Goal: Task Accomplishment & Management: Manage account settings

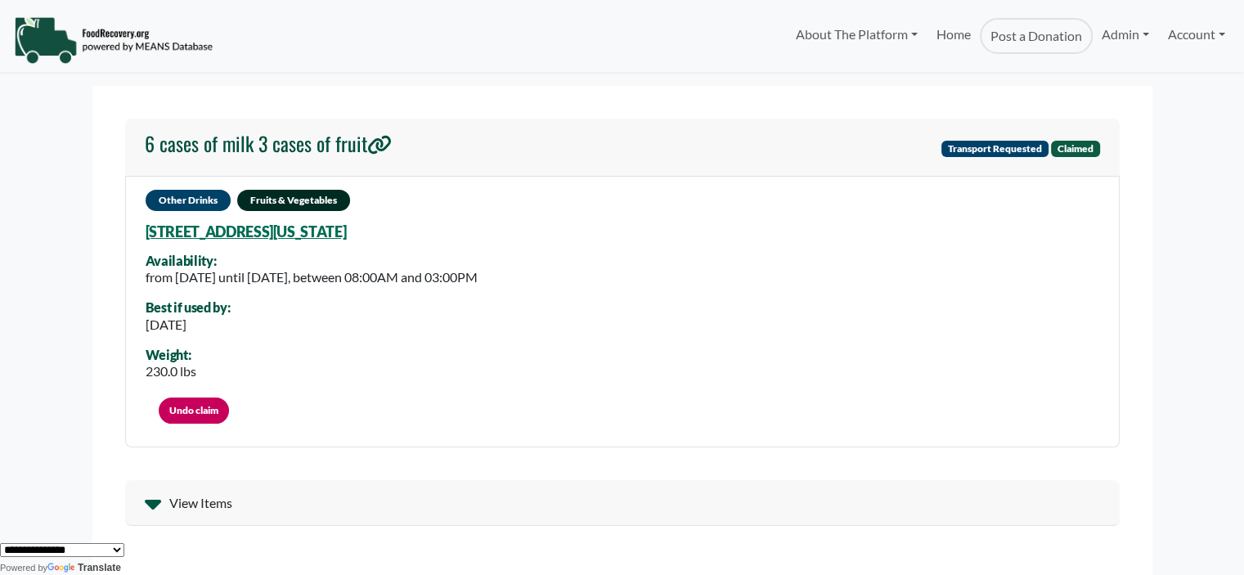
select select "Language Translate Widget"
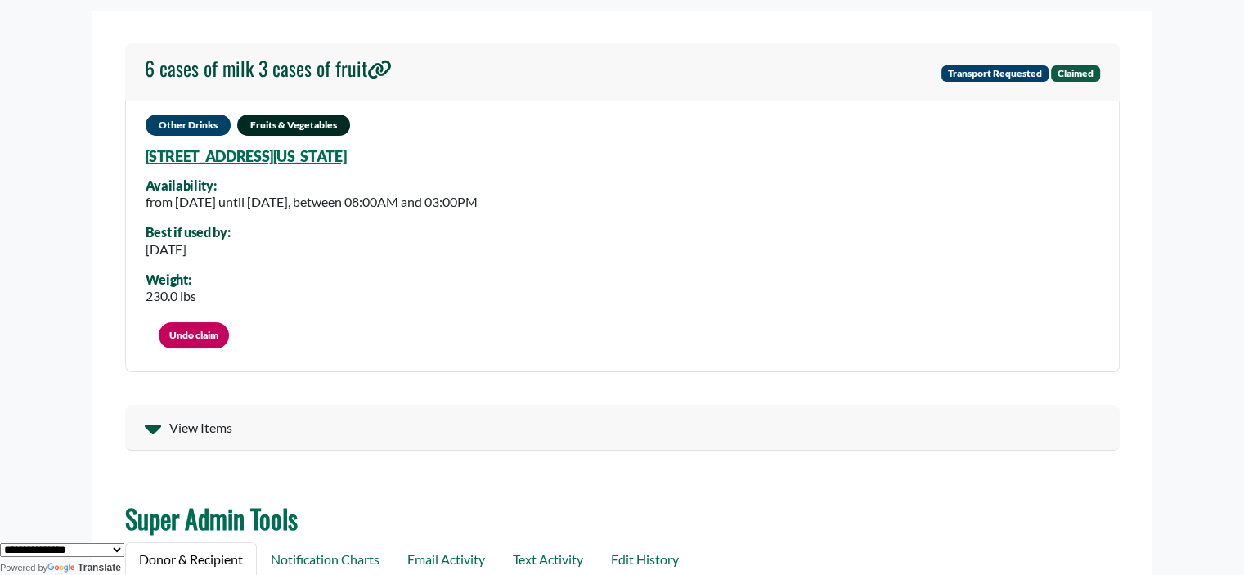
scroll to position [61, 0]
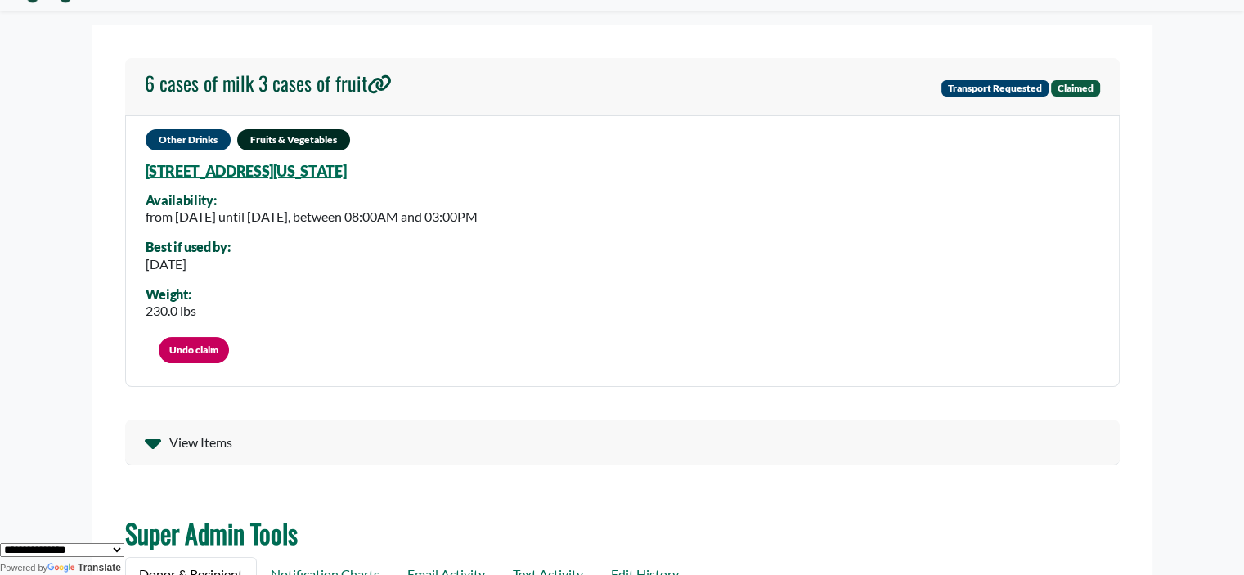
drag, startPoint x: 219, startPoint y: 265, endPoint x: 128, endPoint y: 258, distance: 91.0
click at [128, 258] on div "Other Drinks Fruits & Vegetables 2900 Upper Park Rd, Orlando, Florida, 32814 61…" at bounding box center [622, 251] width 995 height 272
click at [235, 262] on div "Other Drinks Fruits & Vegetables 2900 Upper Park Rd, Orlando, Florida, 32814 61…" at bounding box center [622, 251] width 995 height 272
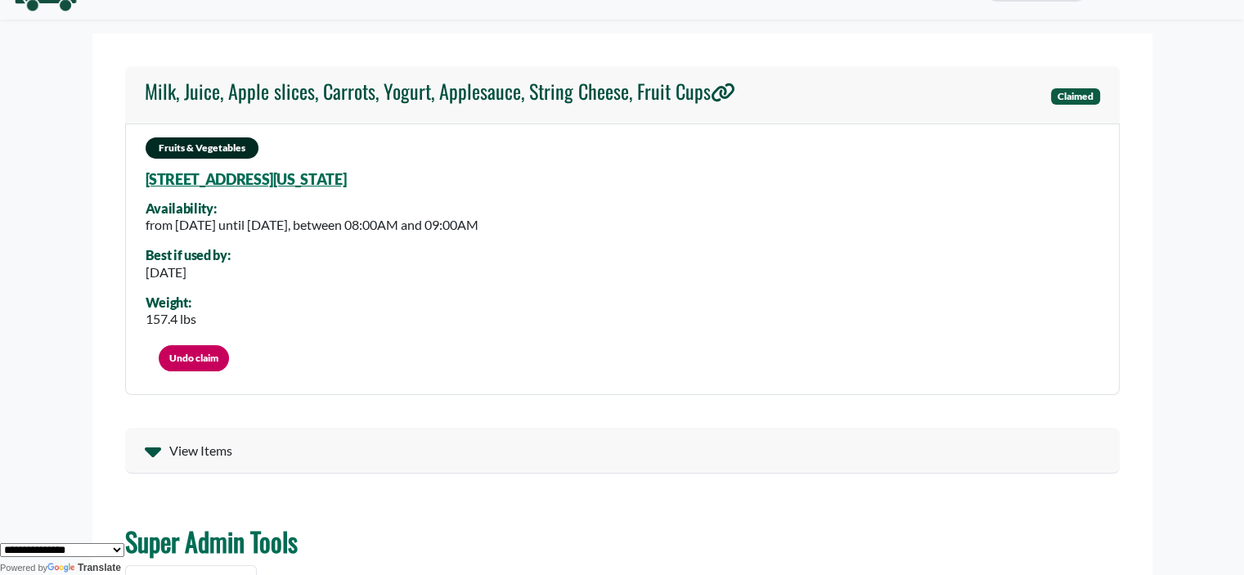
scroll to position [82, 0]
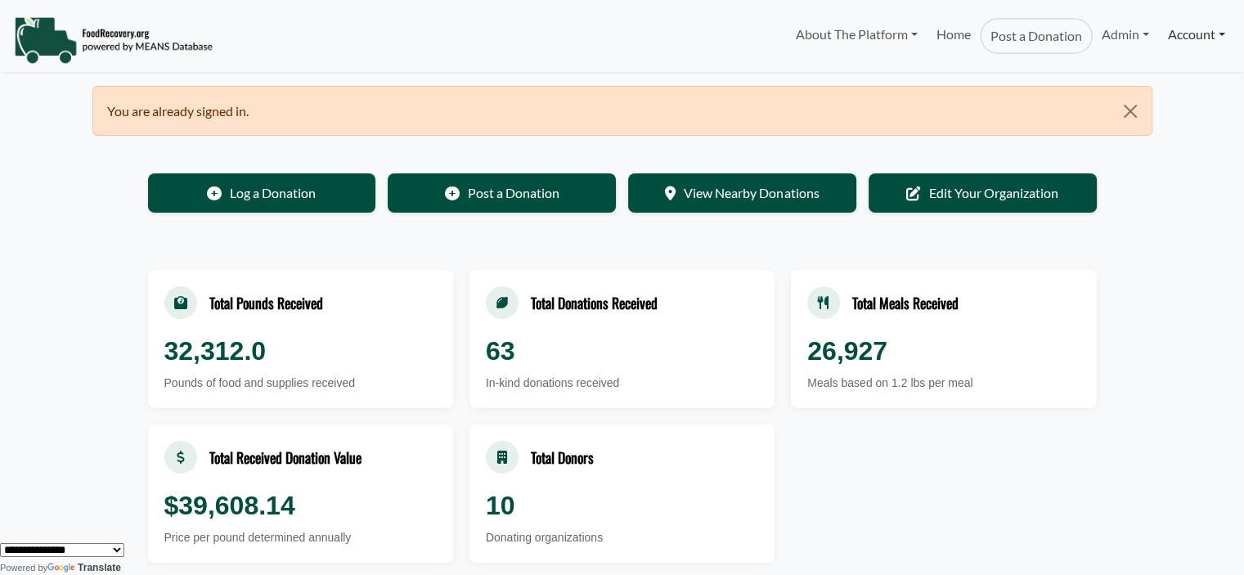
click at [1172, 39] on link "Account" at bounding box center [1196, 34] width 75 height 33
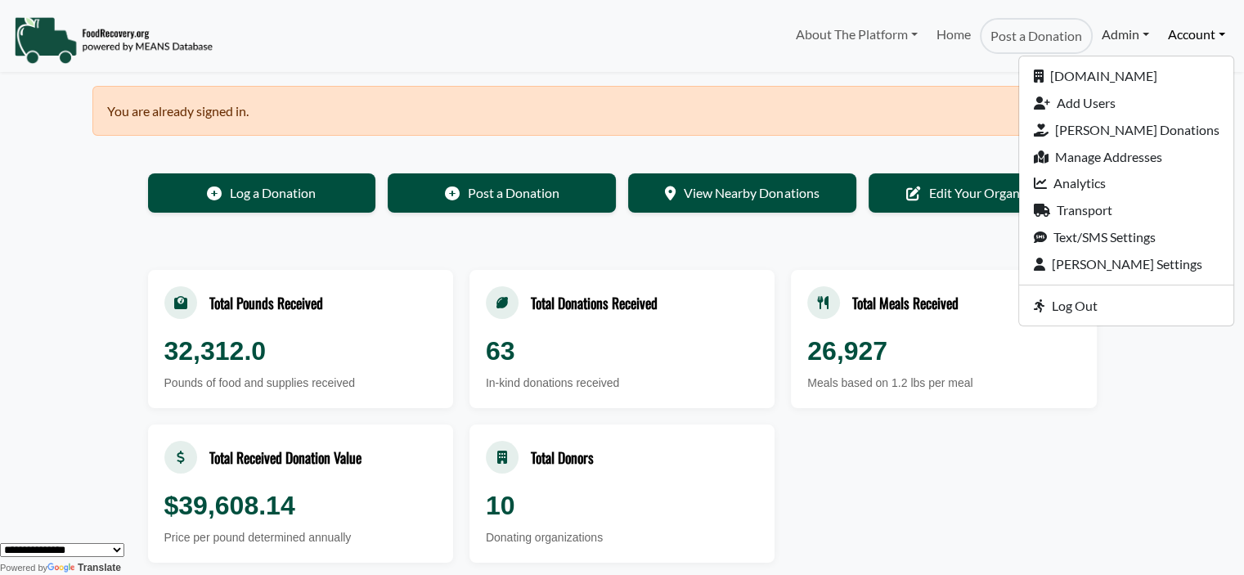
click at [1113, 25] on link "Admin" at bounding box center [1125, 34] width 65 height 33
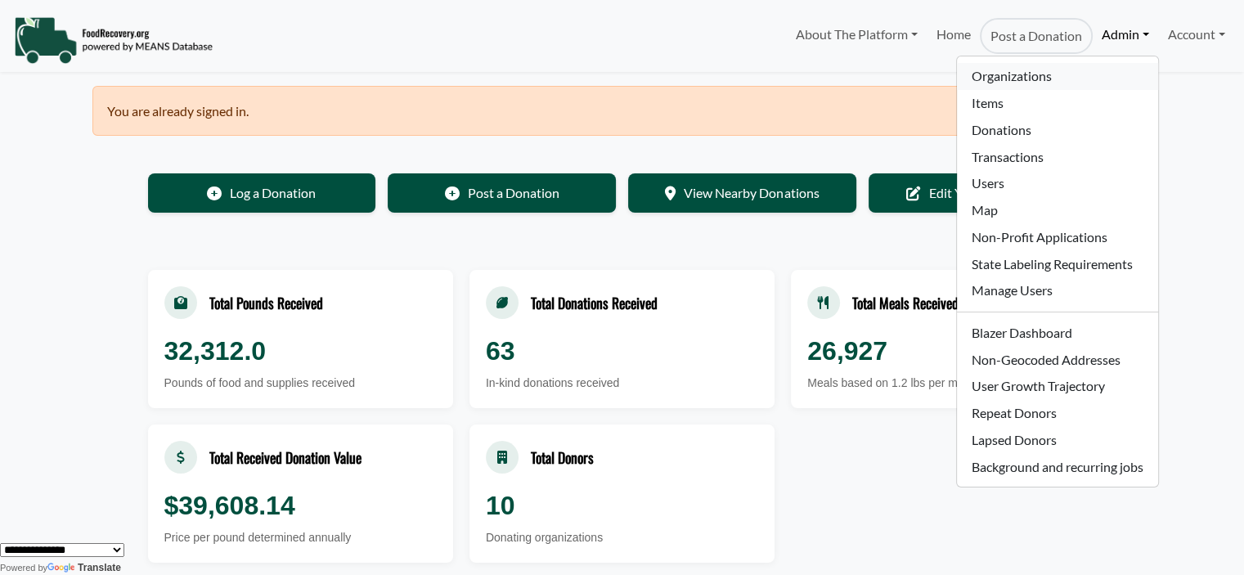
click at [1041, 77] on link "Organizations" at bounding box center [1057, 76] width 200 height 27
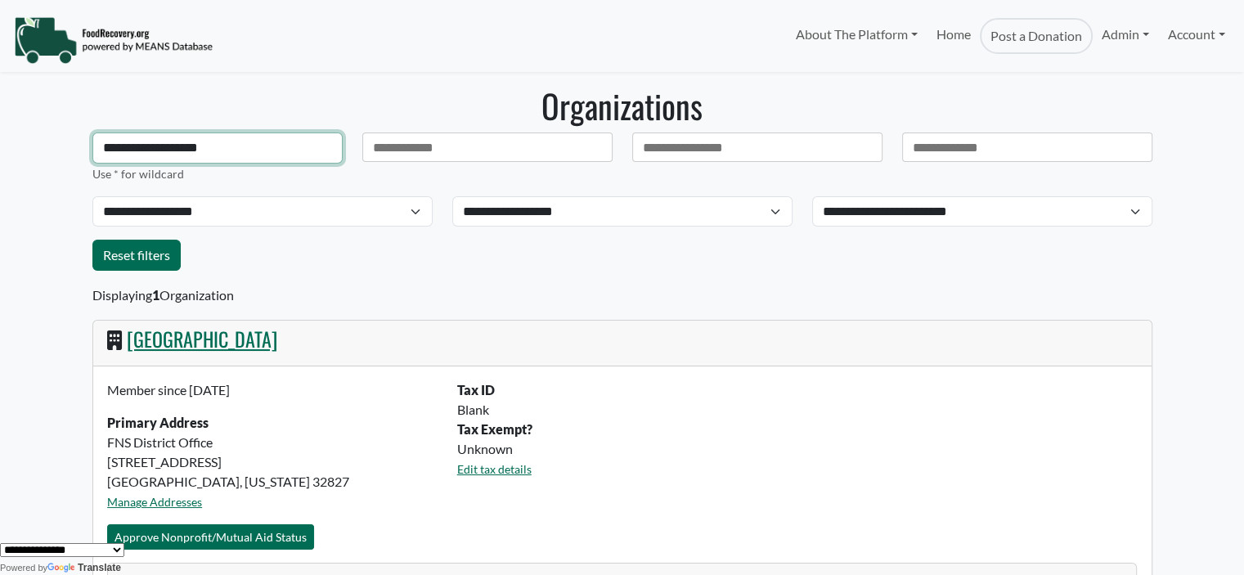
drag, startPoint x: 240, startPoint y: 150, endPoint x: -69, endPoint y: 137, distance: 309.5
click at [0, 137] on html "About The Platform How It Works FAQs Documentation Home Post a Donation Admin O…" at bounding box center [622, 287] width 1244 height 575
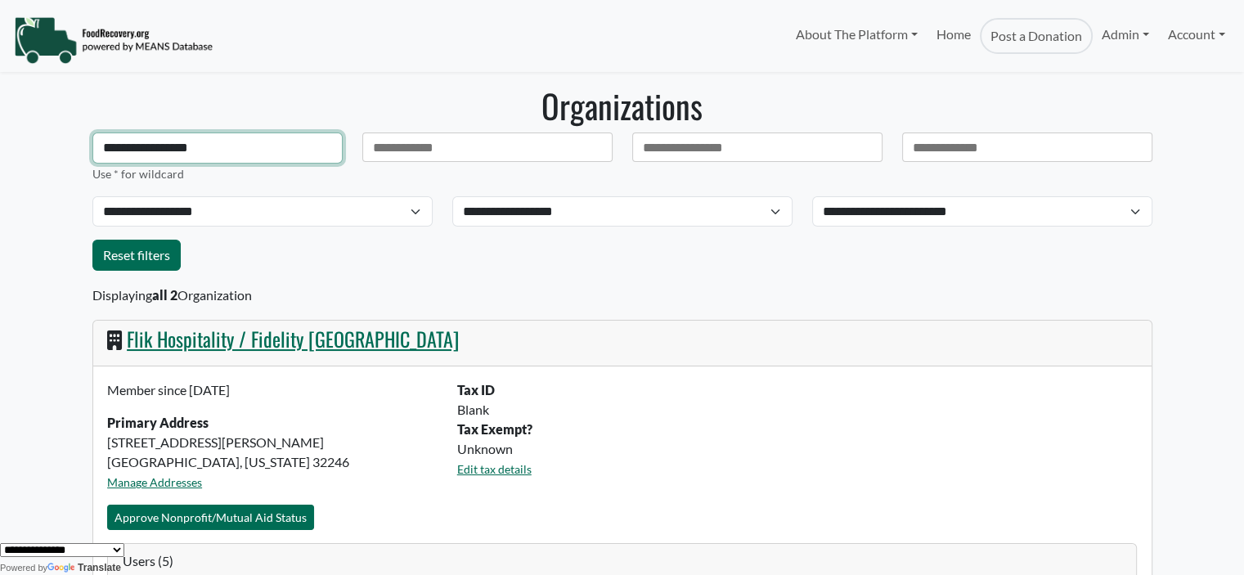
type input "**********"
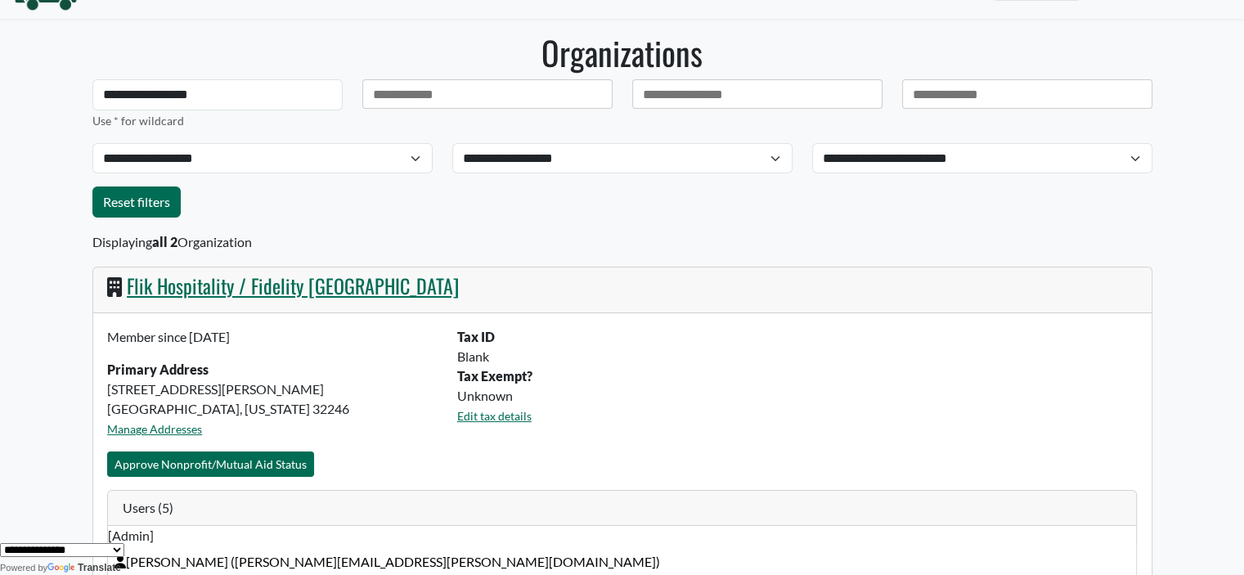
scroll to position [82, 0]
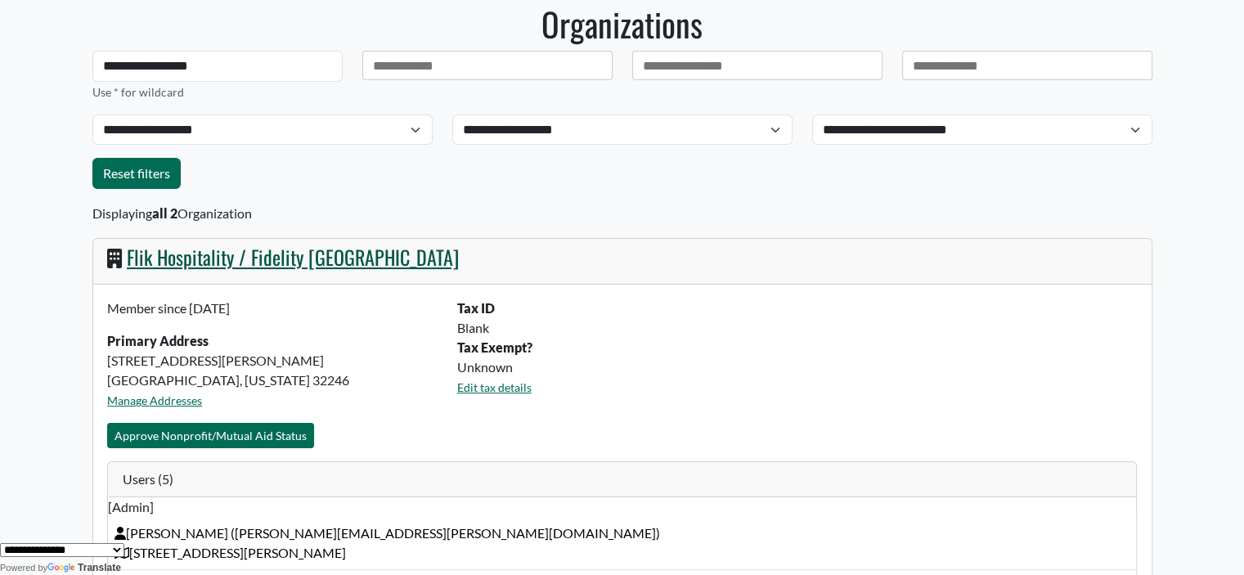
click at [206, 259] on link "Flik Hospitality / Fidelity [GEOGRAPHIC_DATA]" at bounding box center [293, 256] width 332 height 29
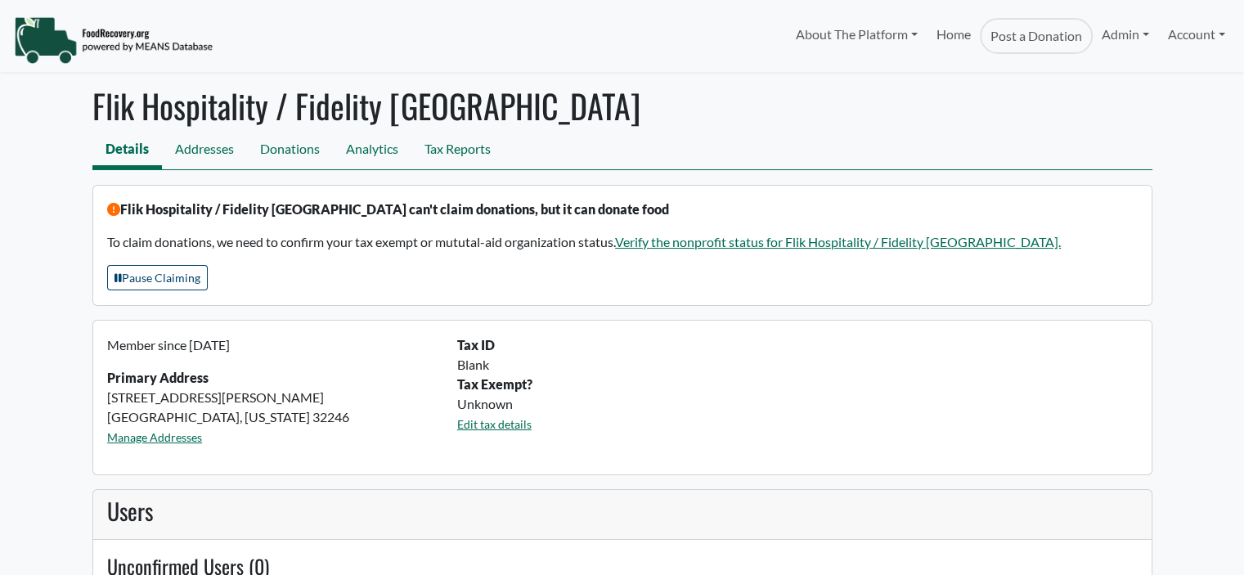
select select "Language Translate Widget"
click at [294, 153] on link "Donations" at bounding box center [290, 151] width 86 height 37
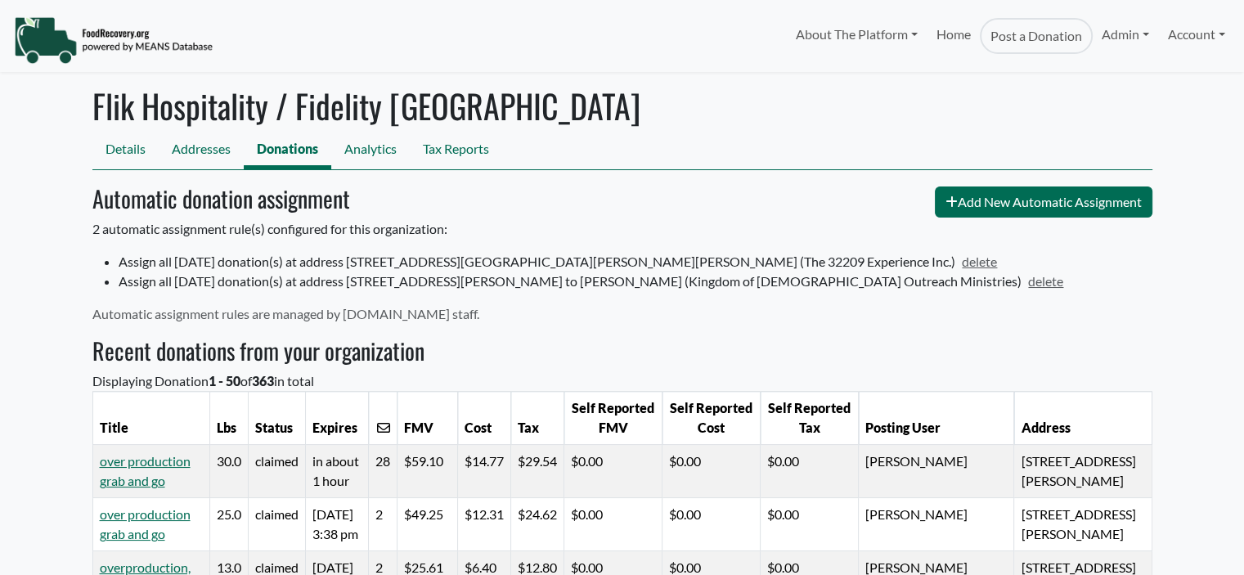
select select "Language Translate Widget"
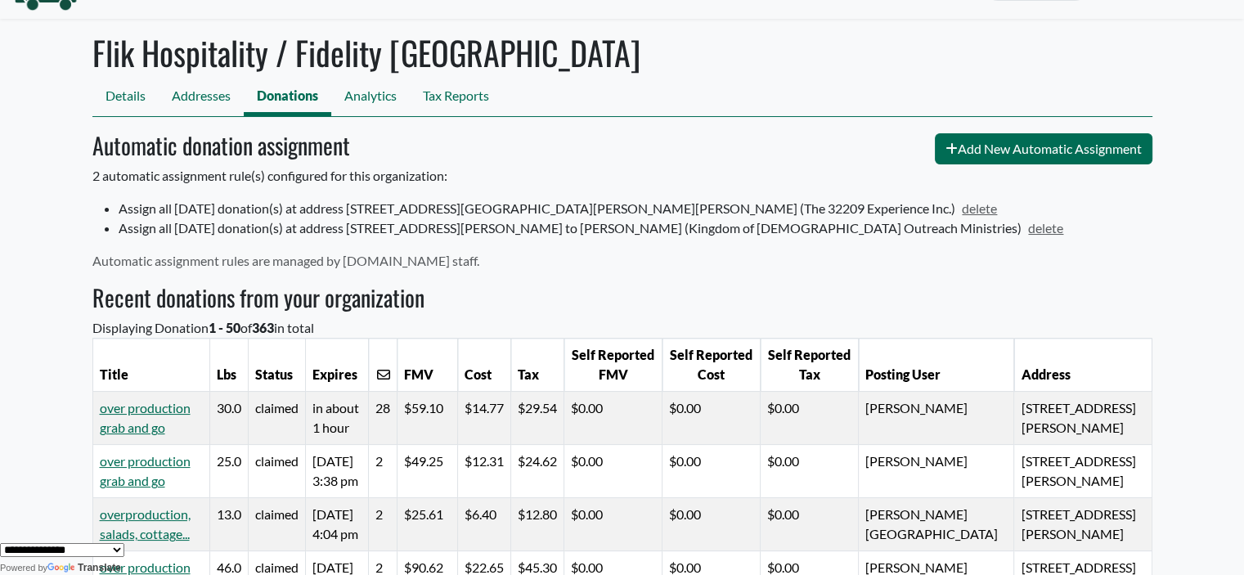
scroll to position [82, 0]
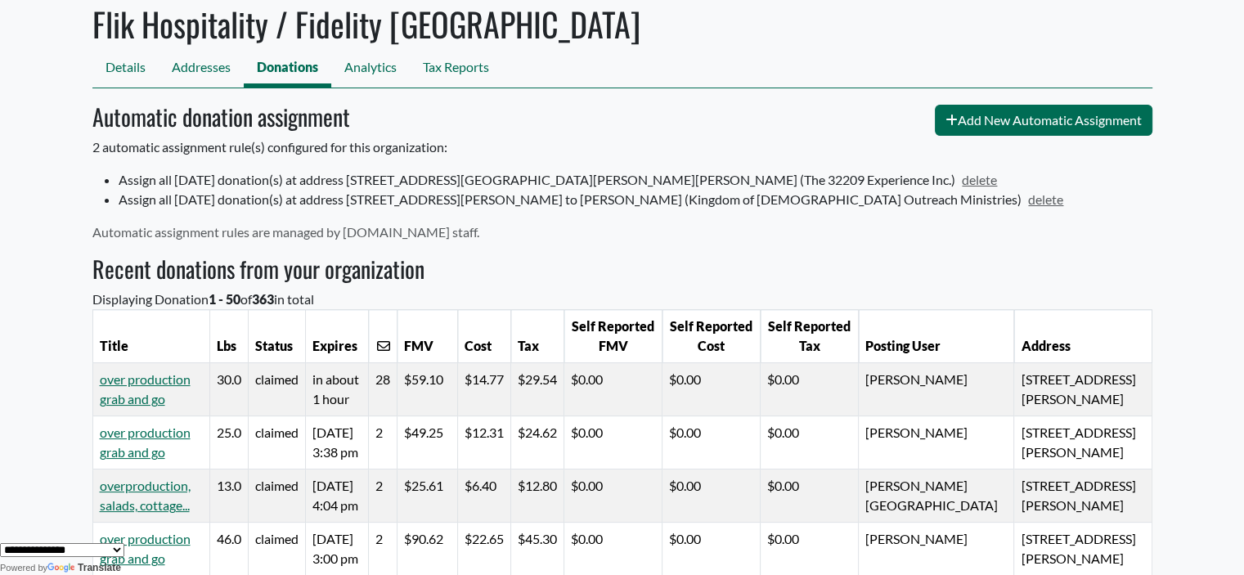
click at [1022, 206] on link "delete" at bounding box center [1043, 199] width 43 height 16
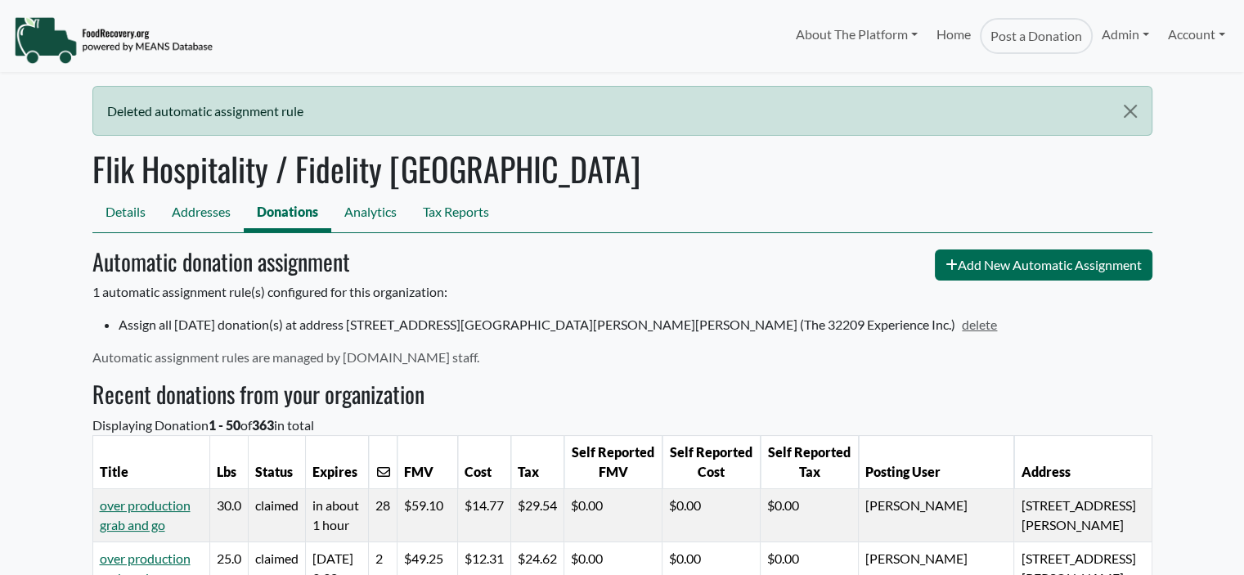
select select "Language Translate Widget"
click at [955, 323] on link "delete" at bounding box center [976, 325] width 43 height 16
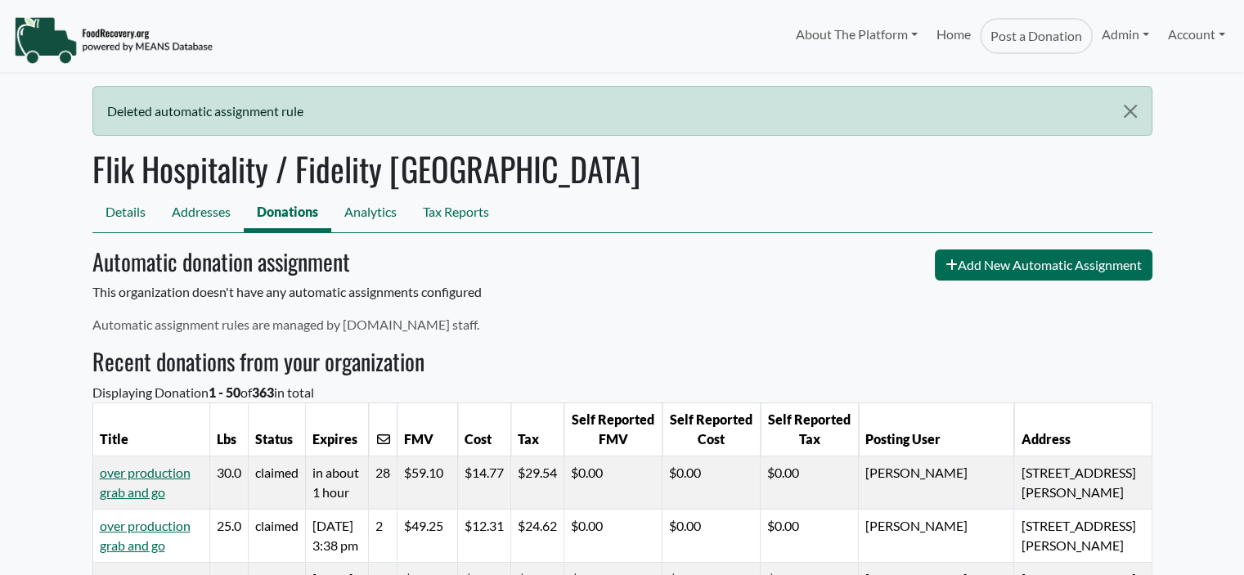
select select "Language Translate Widget"
click at [125, 214] on link "Details" at bounding box center [125, 214] width 66 height 37
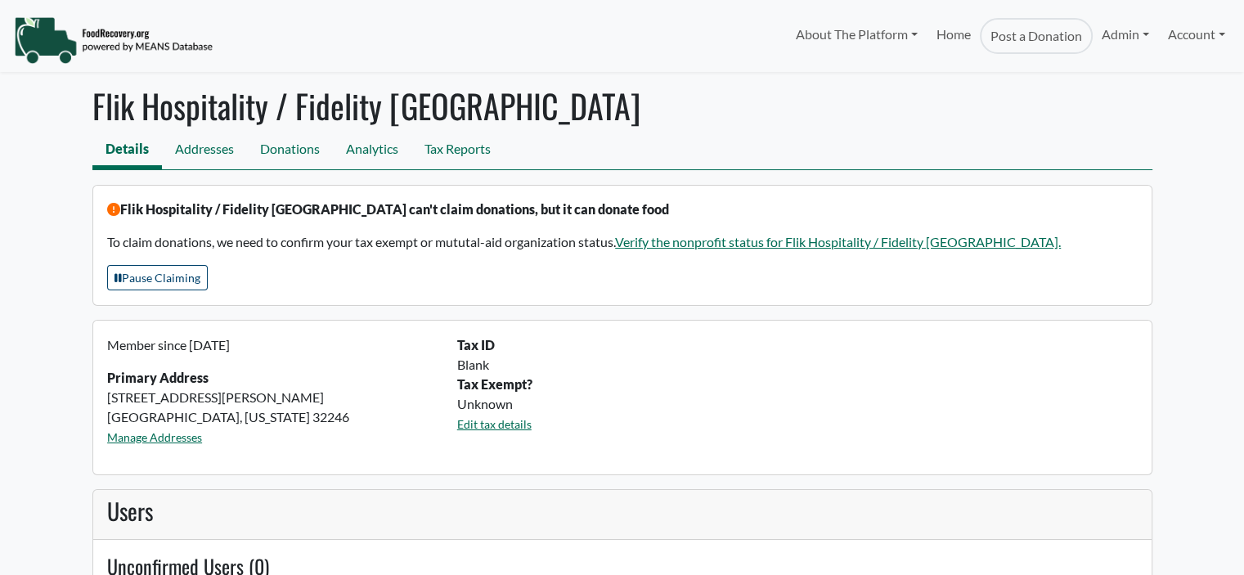
select select "Language Translate Widget"
click at [280, 150] on link "Donations" at bounding box center [290, 151] width 86 height 37
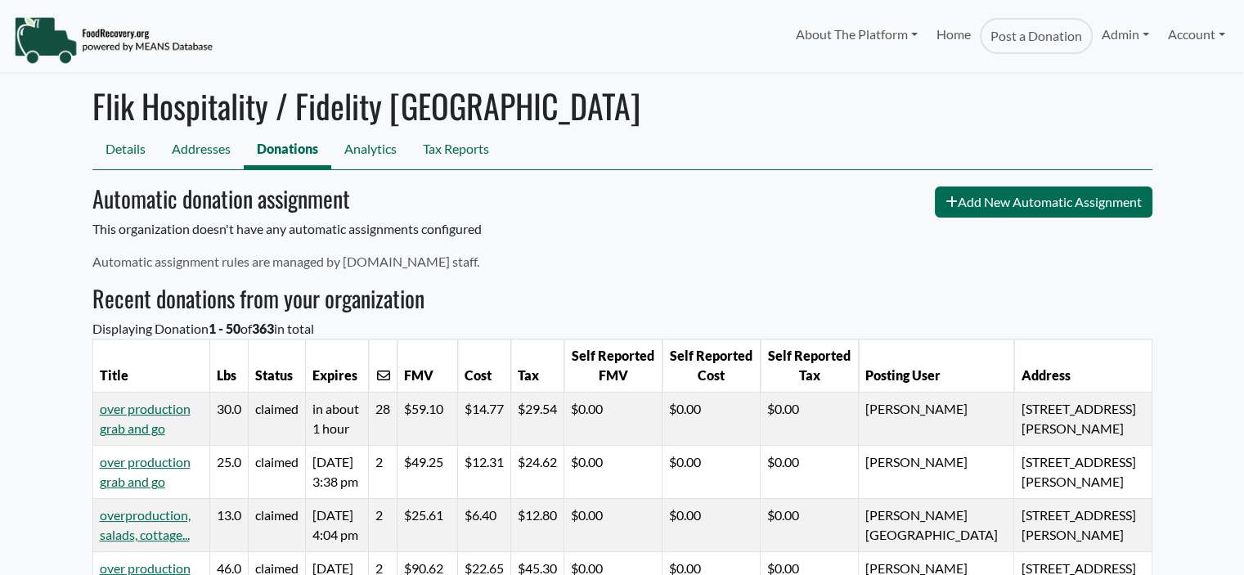
select select "Language Translate Widget"
click at [227, 153] on link "Addresses" at bounding box center [201, 151] width 85 height 37
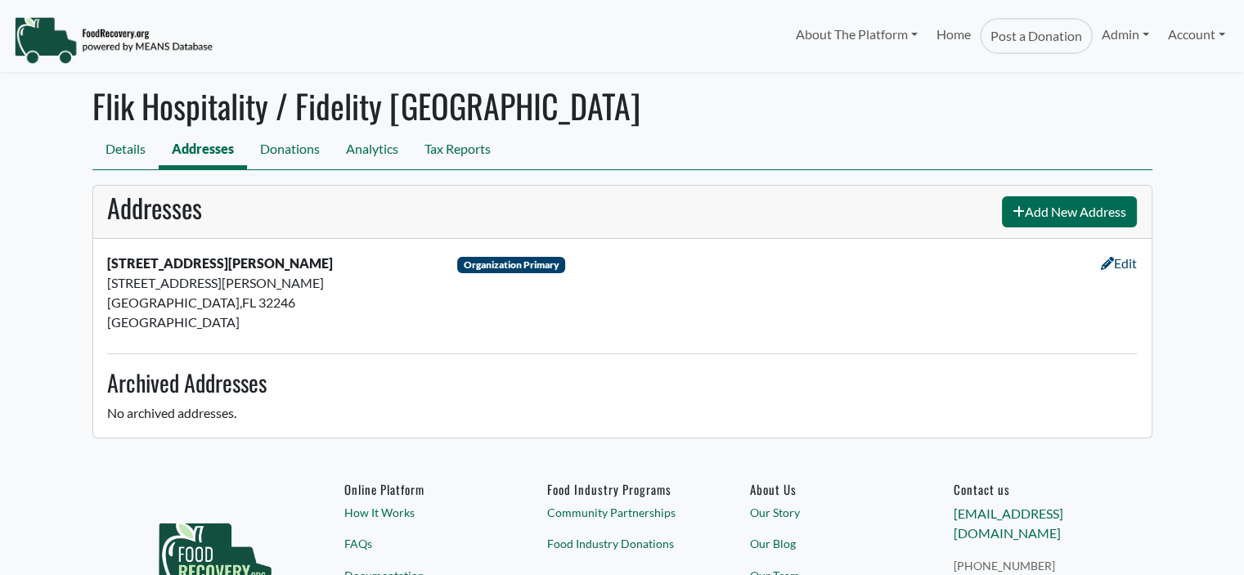
select select "Language Translate Widget"
click at [121, 155] on link "Details" at bounding box center [125, 151] width 66 height 37
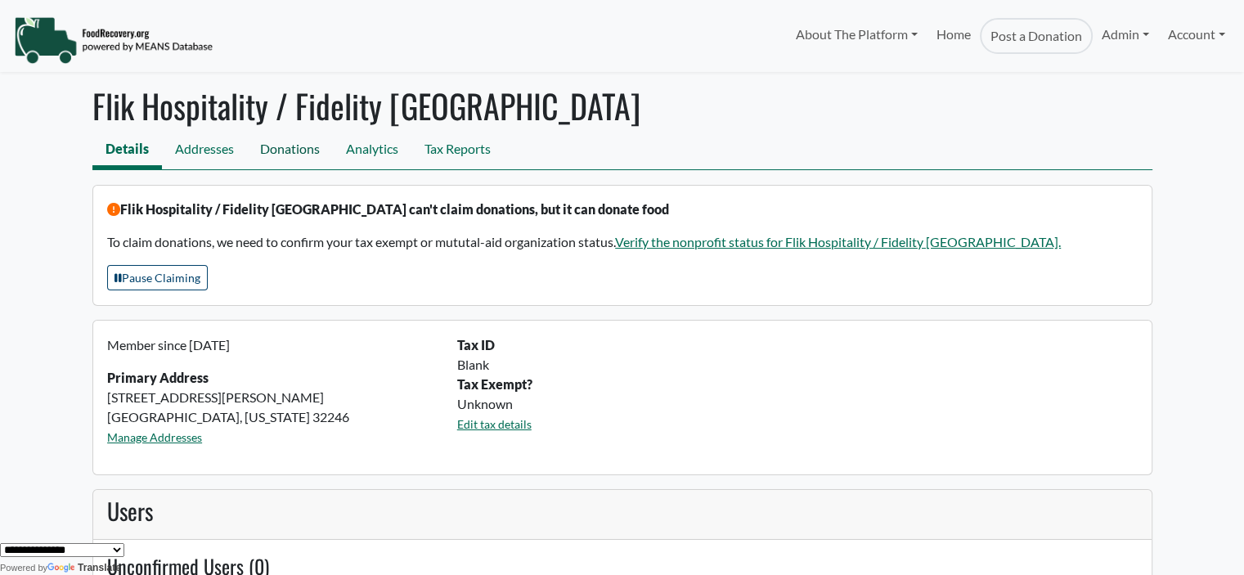
click at [285, 150] on link "Donations" at bounding box center [290, 151] width 86 height 37
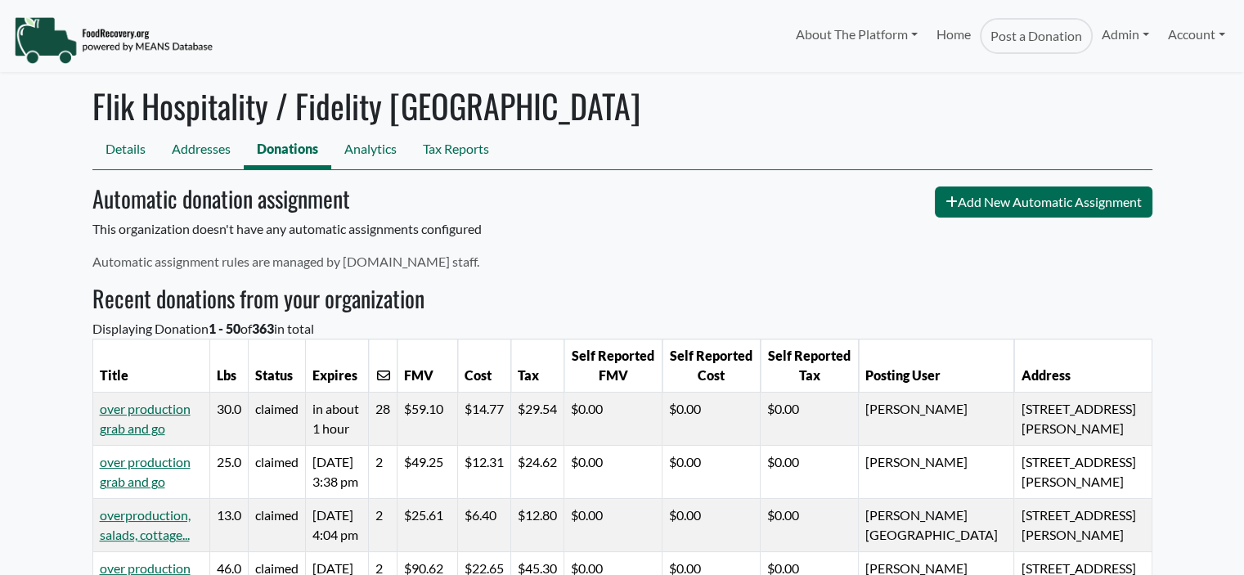
select select "Language Translate Widget"
click at [183, 152] on link "Addresses" at bounding box center [201, 151] width 85 height 37
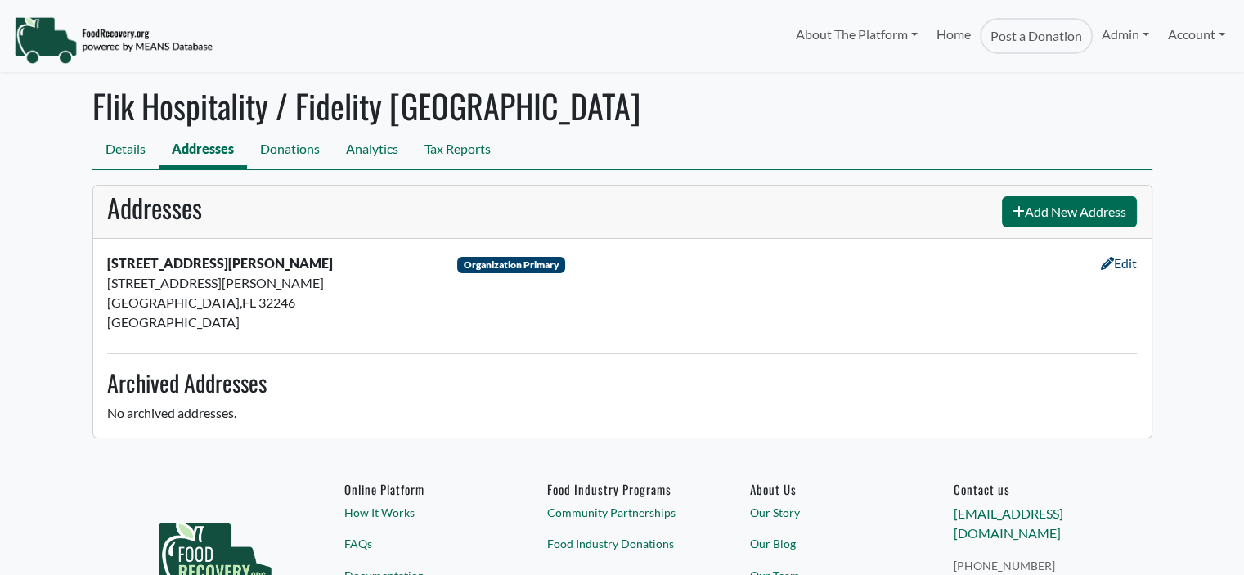
select select "Language Translate Widget"
click at [276, 156] on link "Donations" at bounding box center [290, 151] width 86 height 37
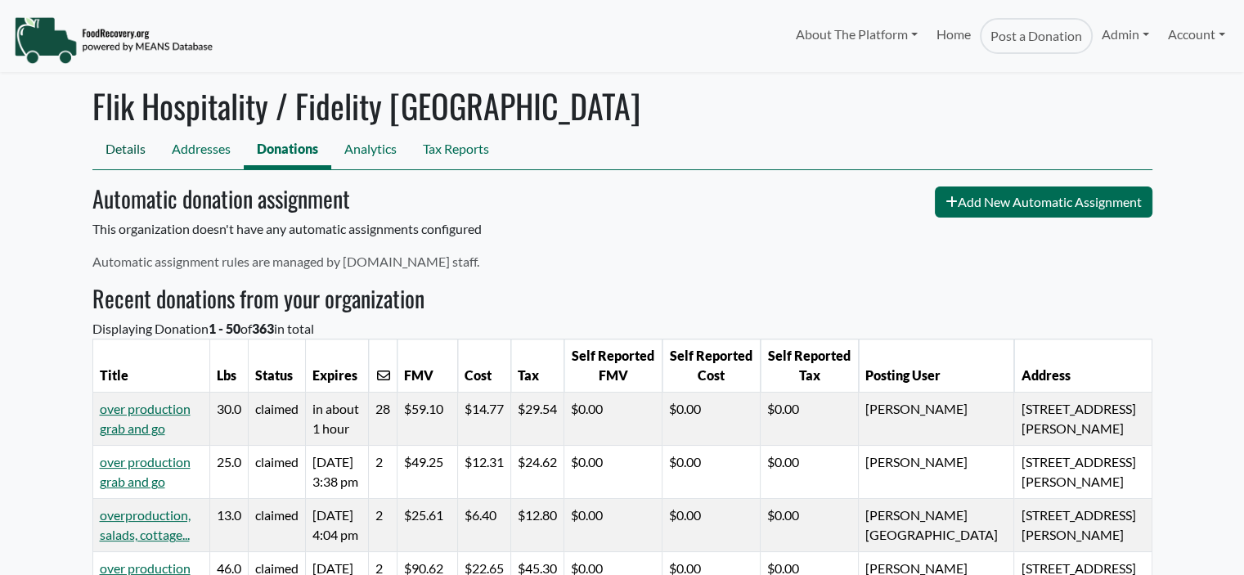
select select "Language Translate Widget"
click at [131, 146] on link "Details" at bounding box center [125, 151] width 66 height 37
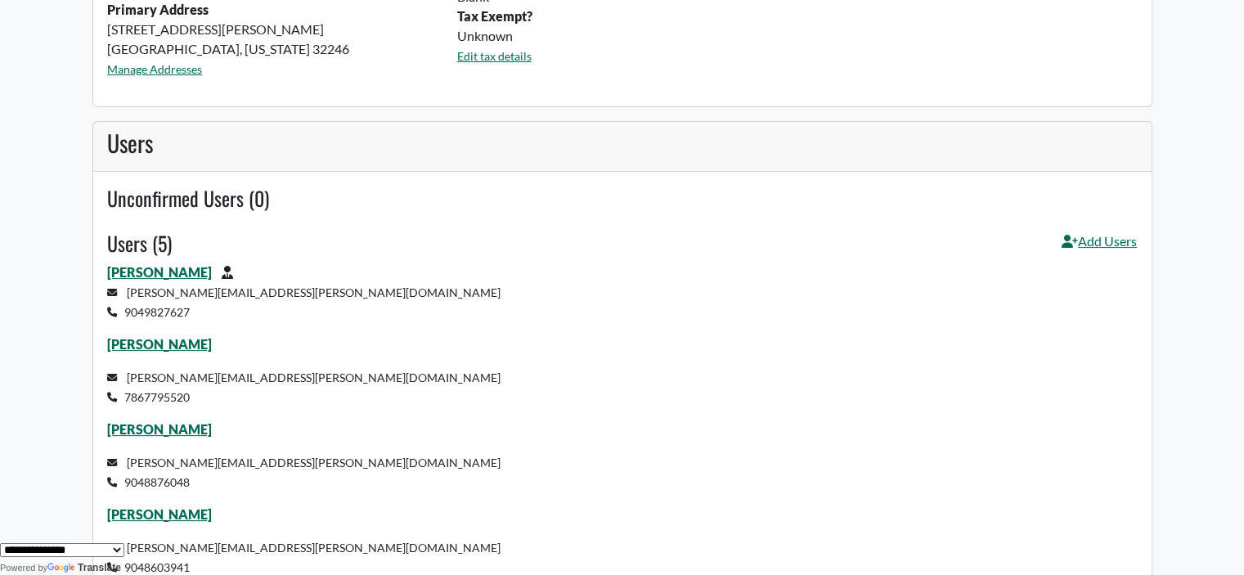
scroll to position [522, 0]
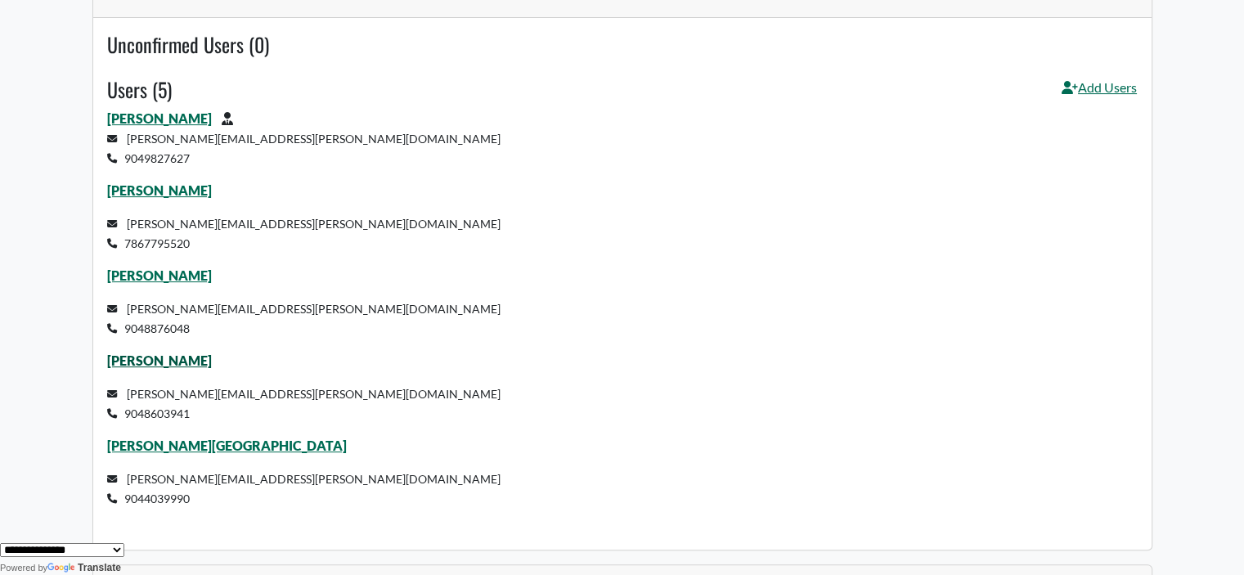
click at [150, 359] on link "[PERSON_NAME]" at bounding box center [159, 361] width 105 height 16
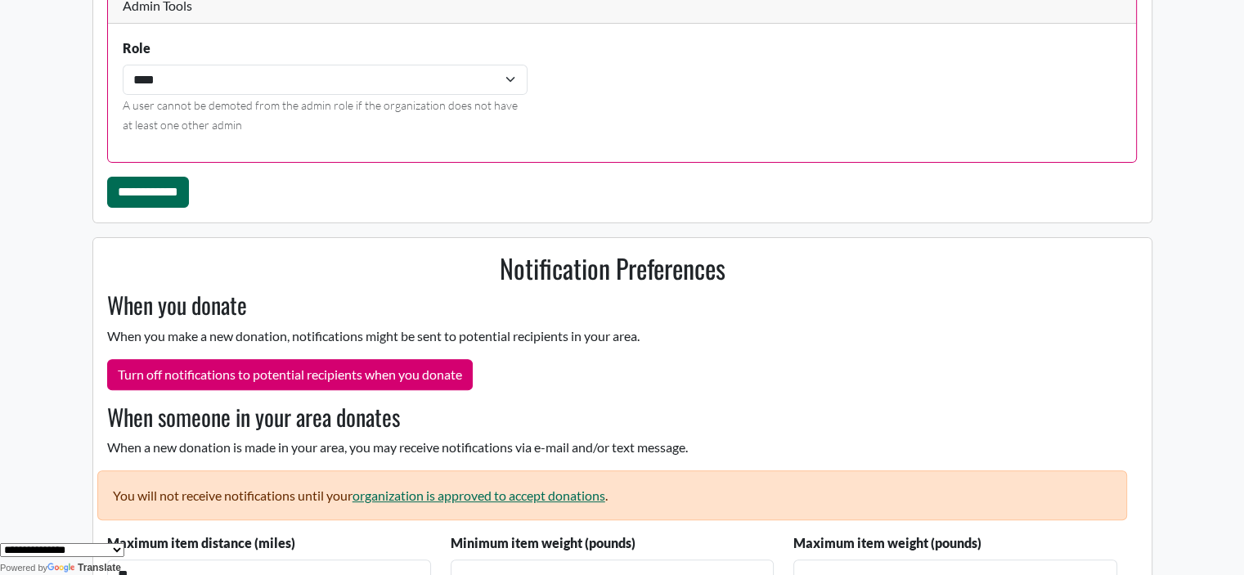
scroll to position [530, 0]
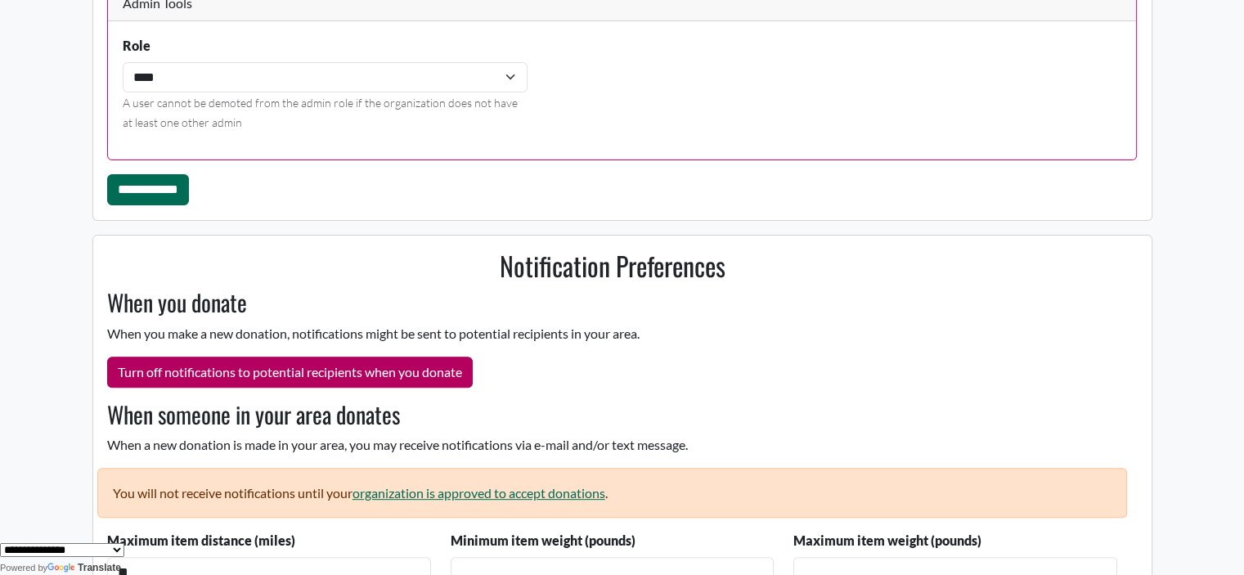
click at [340, 368] on button "Turn off notifications to potential recipients when you donate" at bounding box center [290, 372] width 366 height 31
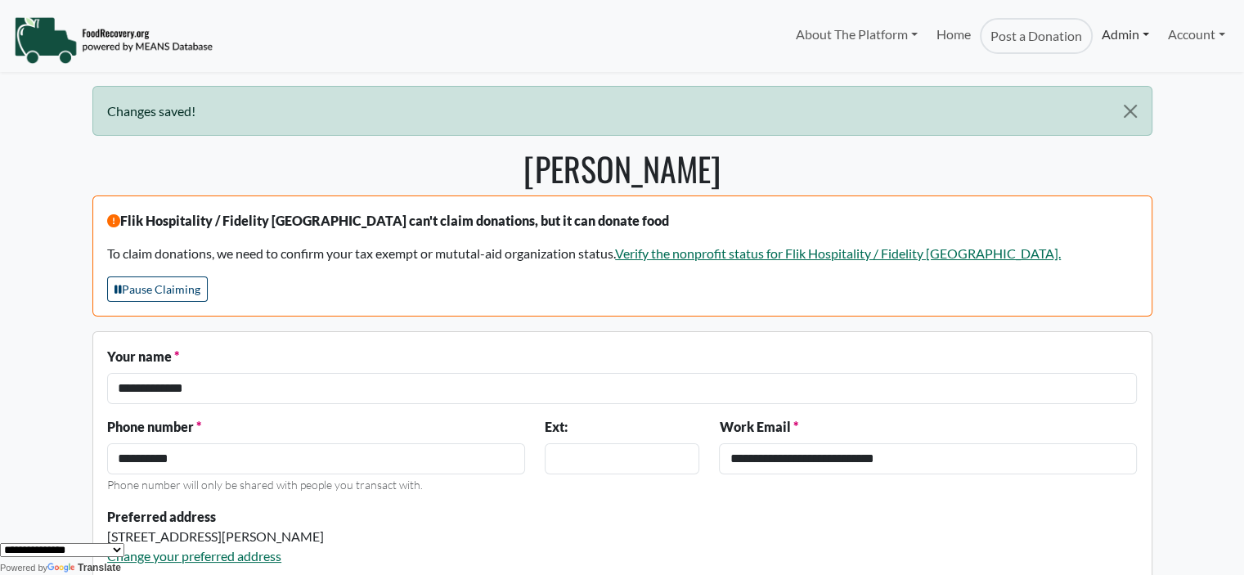
click at [1129, 38] on link "Admin" at bounding box center [1125, 34] width 65 height 33
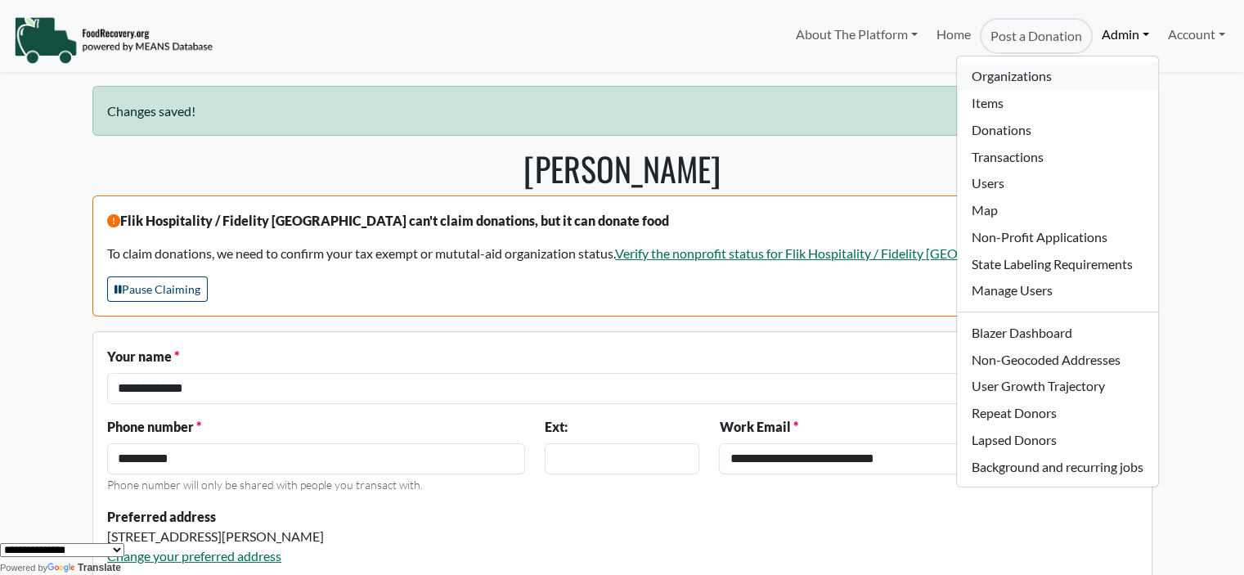
click at [1036, 74] on link "Organizations" at bounding box center [1057, 76] width 200 height 27
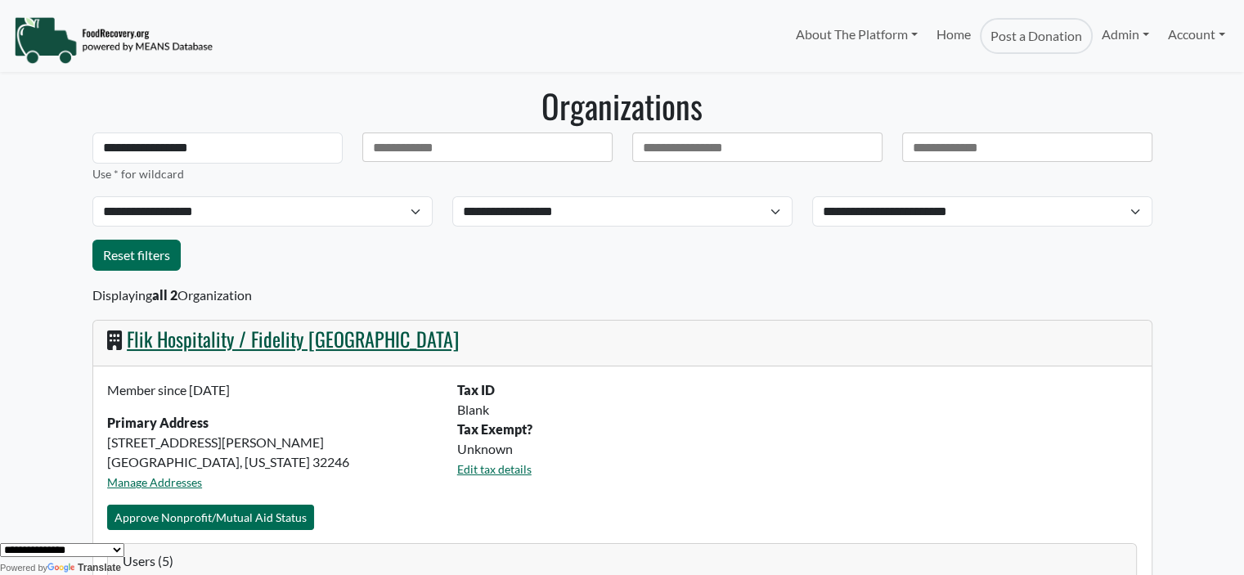
click at [174, 333] on link "Flik Hospitality / Fidelity [GEOGRAPHIC_DATA]" at bounding box center [293, 338] width 332 height 29
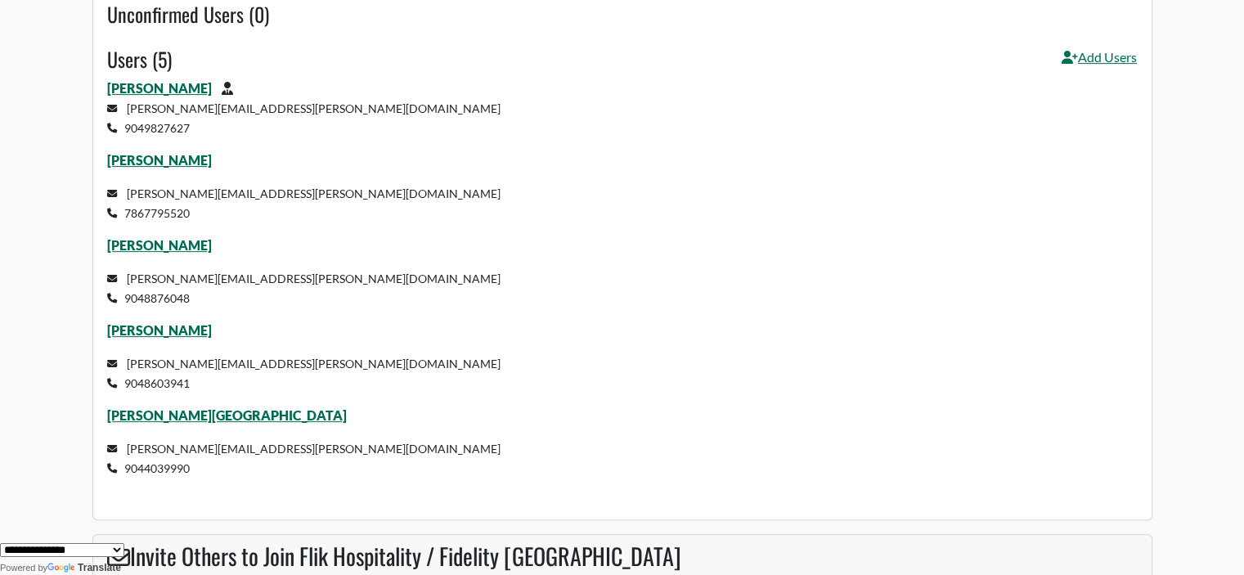
scroll to position [569, 0]
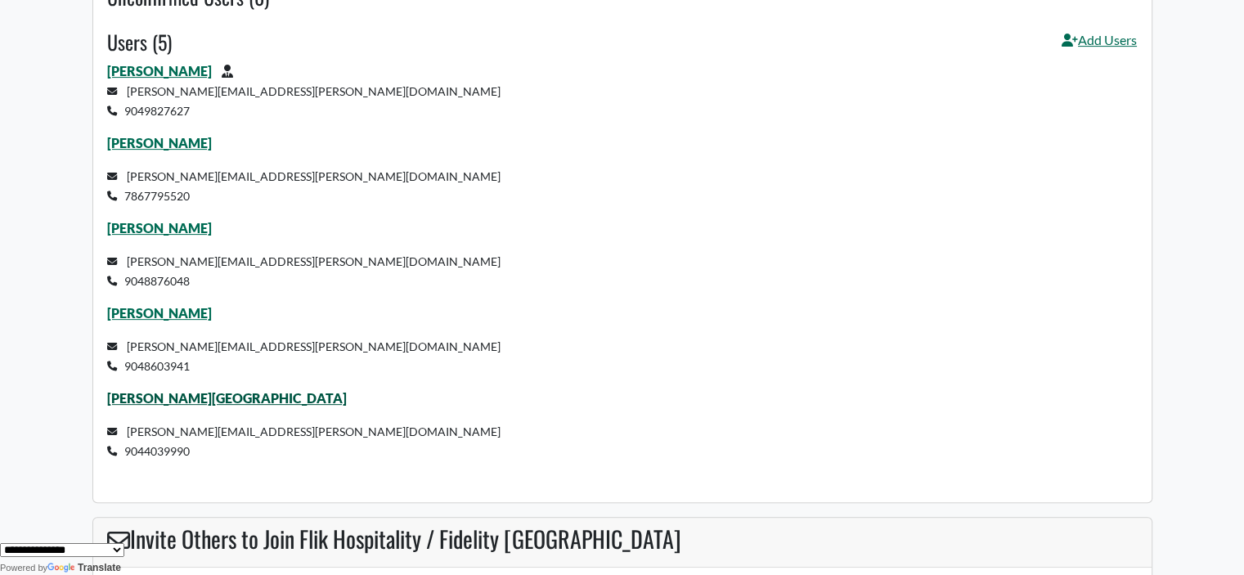
click at [180, 402] on link "Parker Turbeville" at bounding box center [227, 398] width 240 height 16
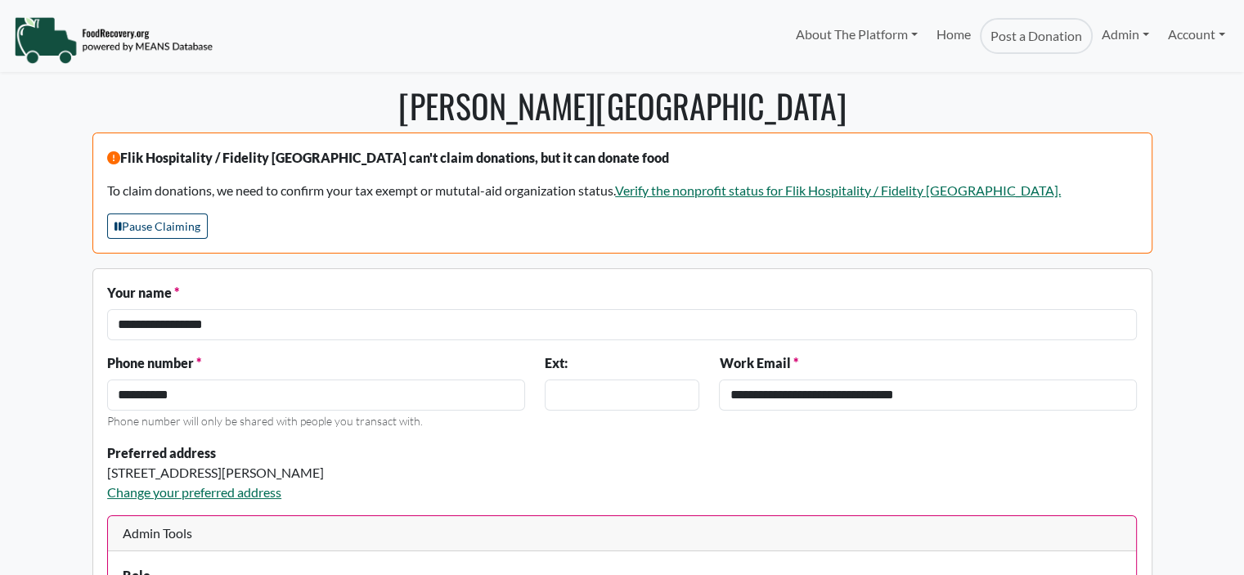
select select "Language Translate Widget"
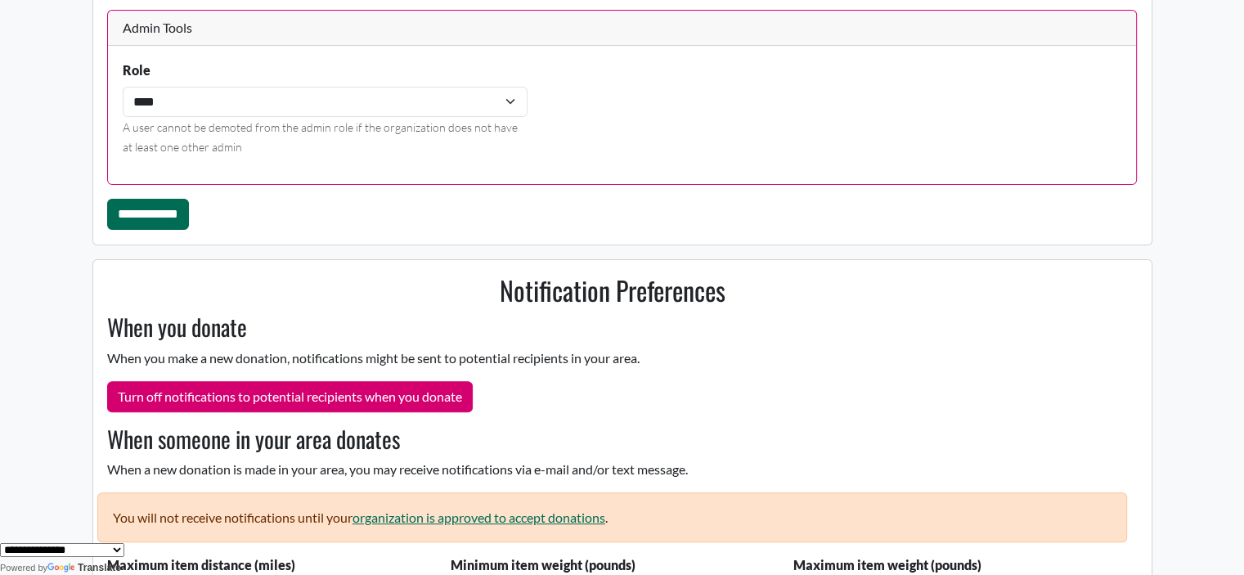
scroll to position [582, 0]
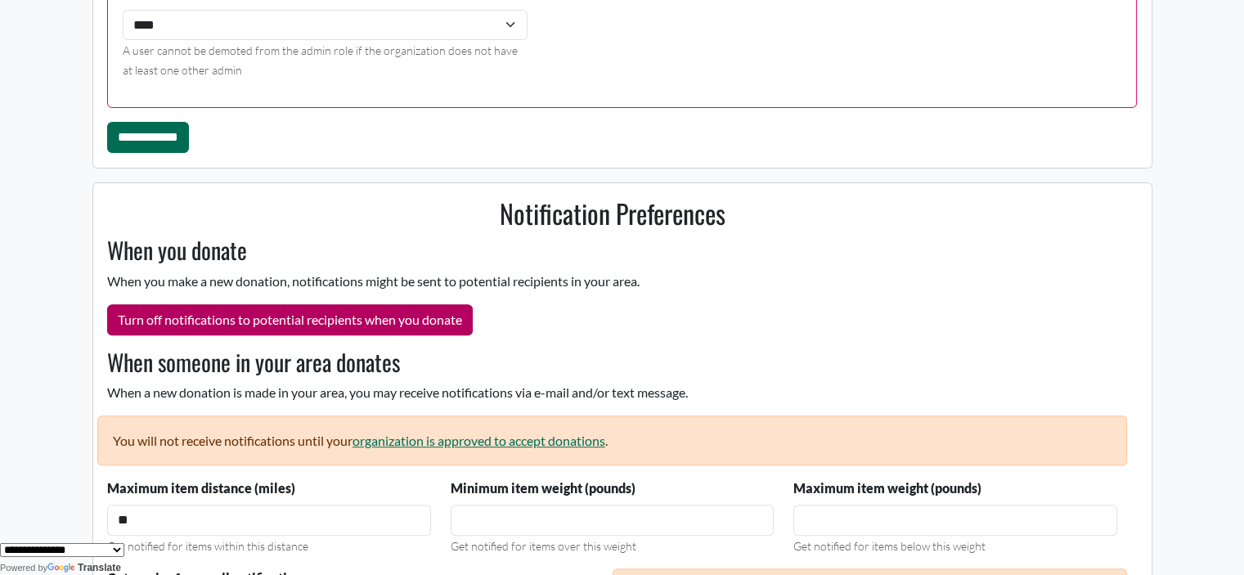
click at [200, 318] on button "Turn off notifications to potential recipients when you donate" at bounding box center [290, 319] width 366 height 31
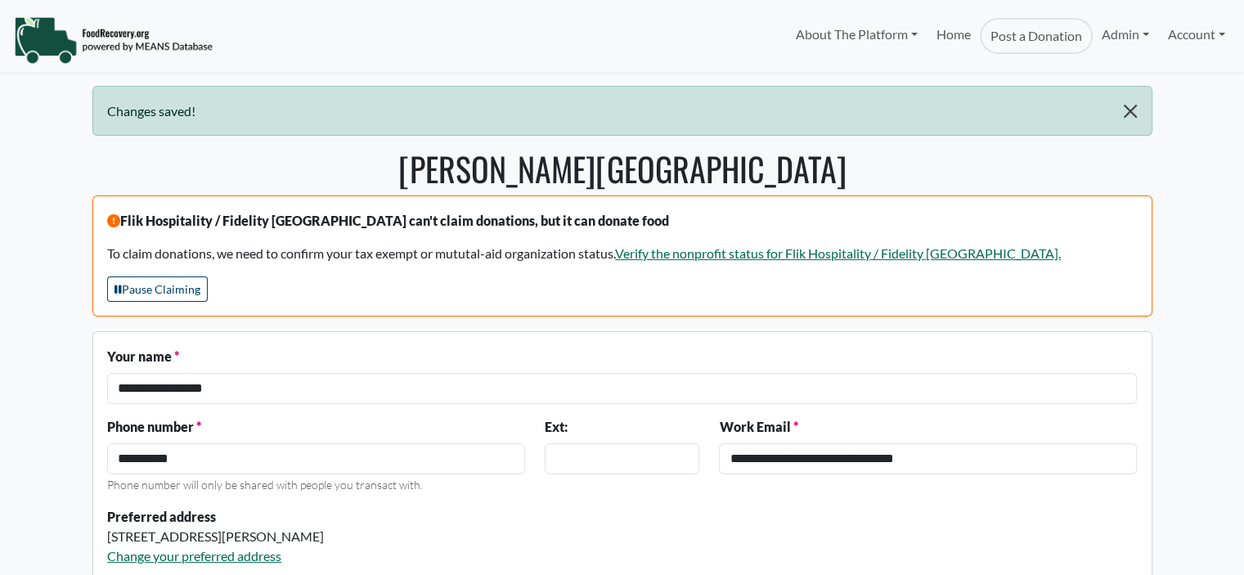
select select "Language Translate Widget"
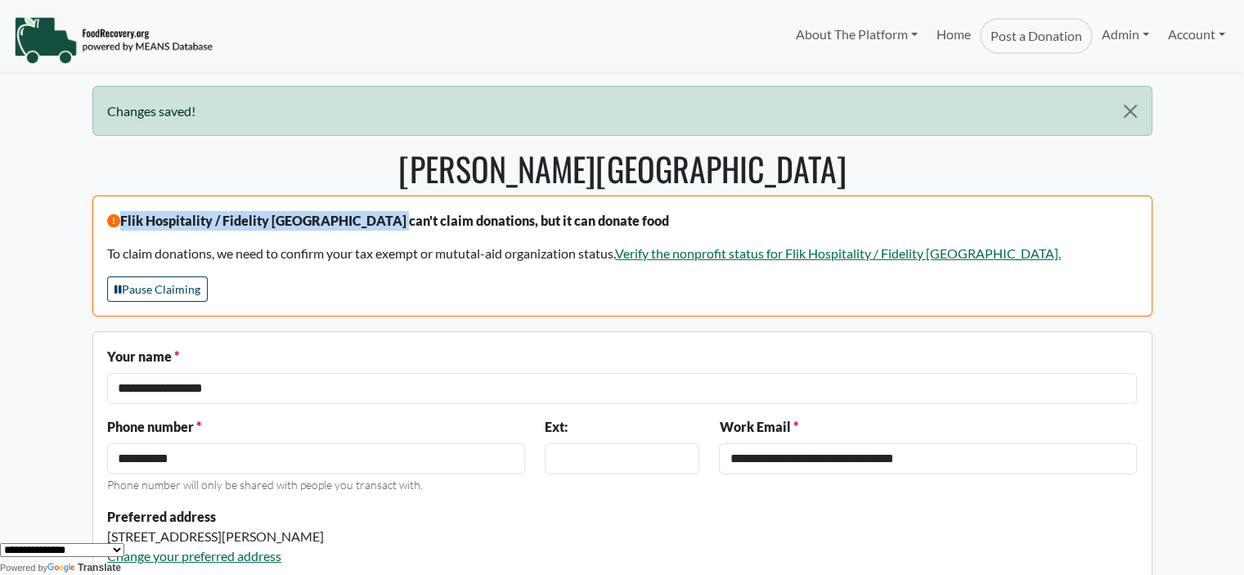
drag, startPoint x: 341, startPoint y: 219, endPoint x: 85, endPoint y: 220, distance: 256.0
click at [1099, 34] on link "Admin" at bounding box center [1125, 34] width 65 height 33
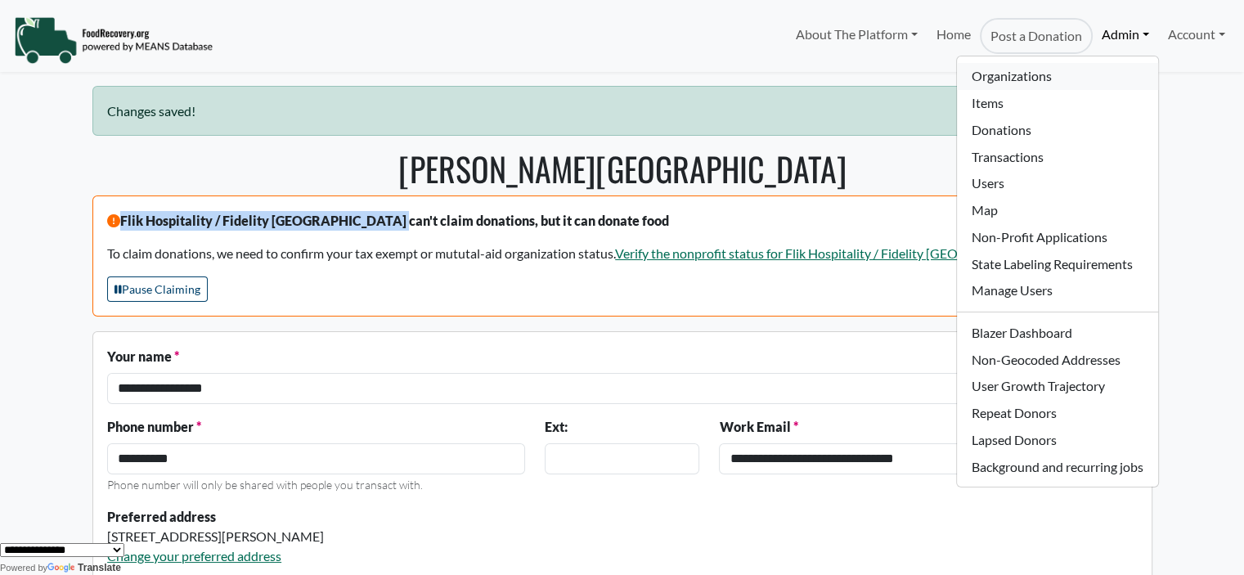
click at [1012, 74] on link "Organizations" at bounding box center [1057, 76] width 200 height 27
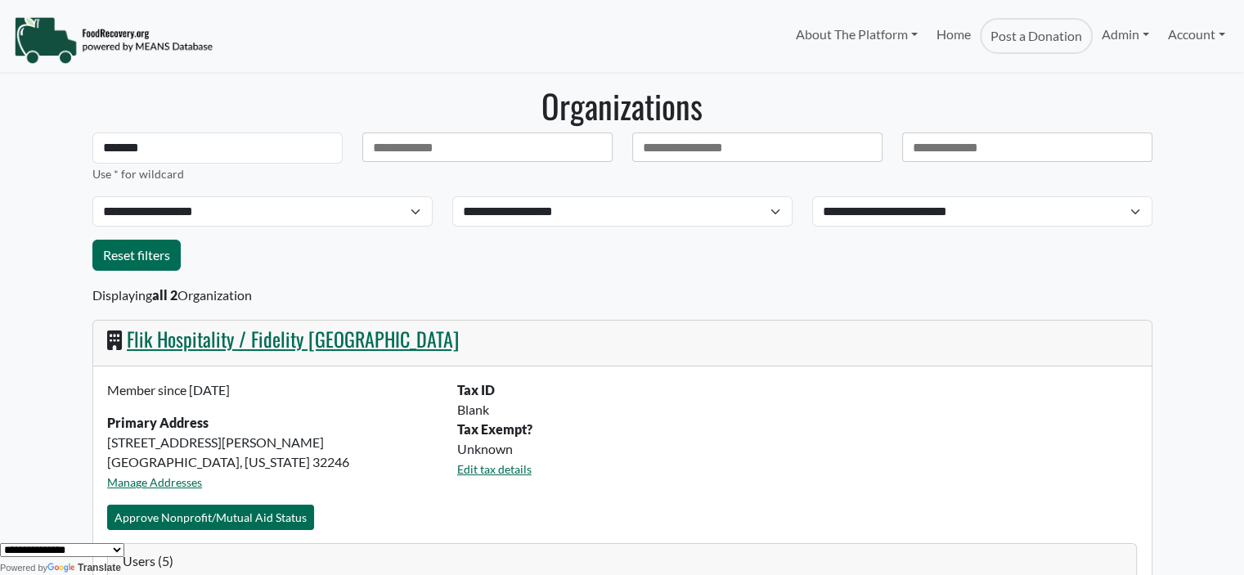
type input "*******"
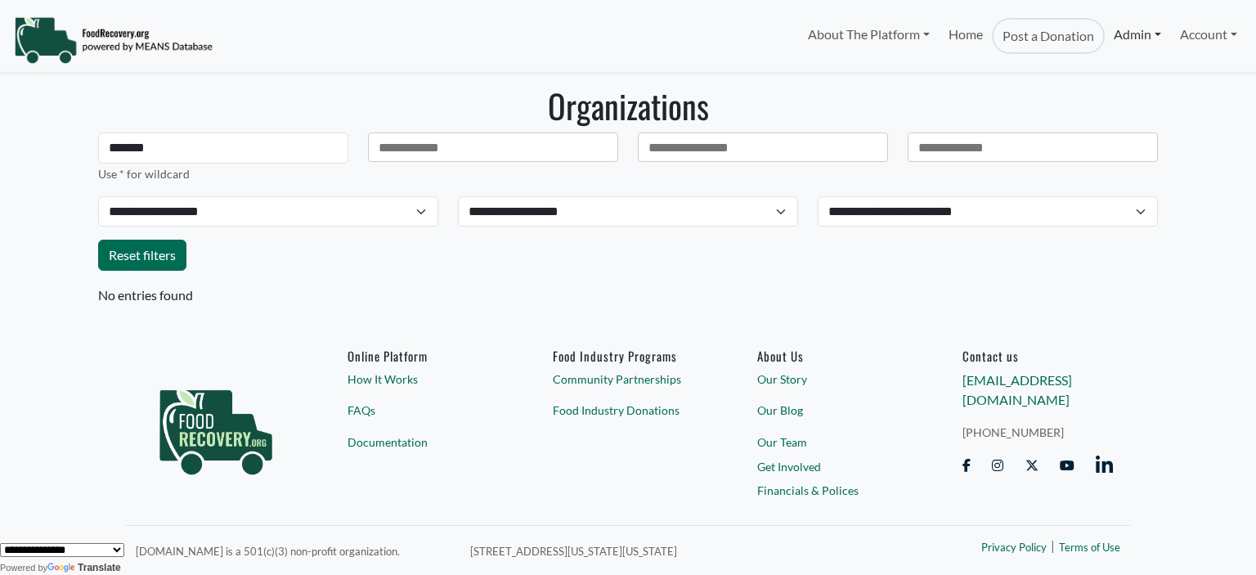
click at [1145, 24] on link "Admin" at bounding box center [1137, 34] width 65 height 33
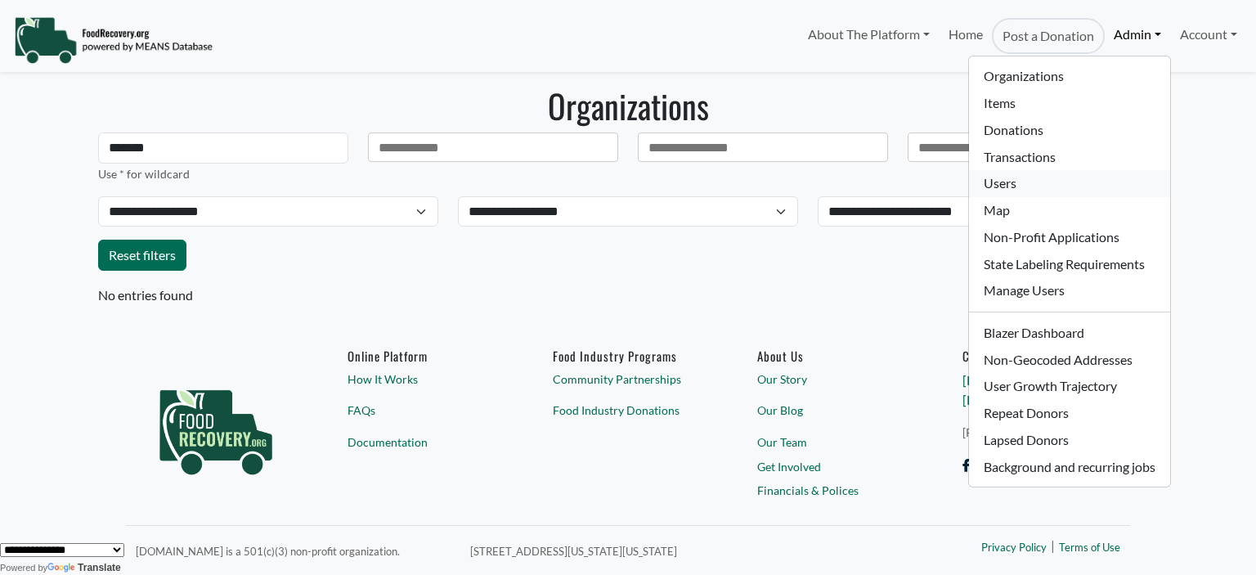
click at [1023, 179] on link "Users" at bounding box center [1069, 183] width 200 height 27
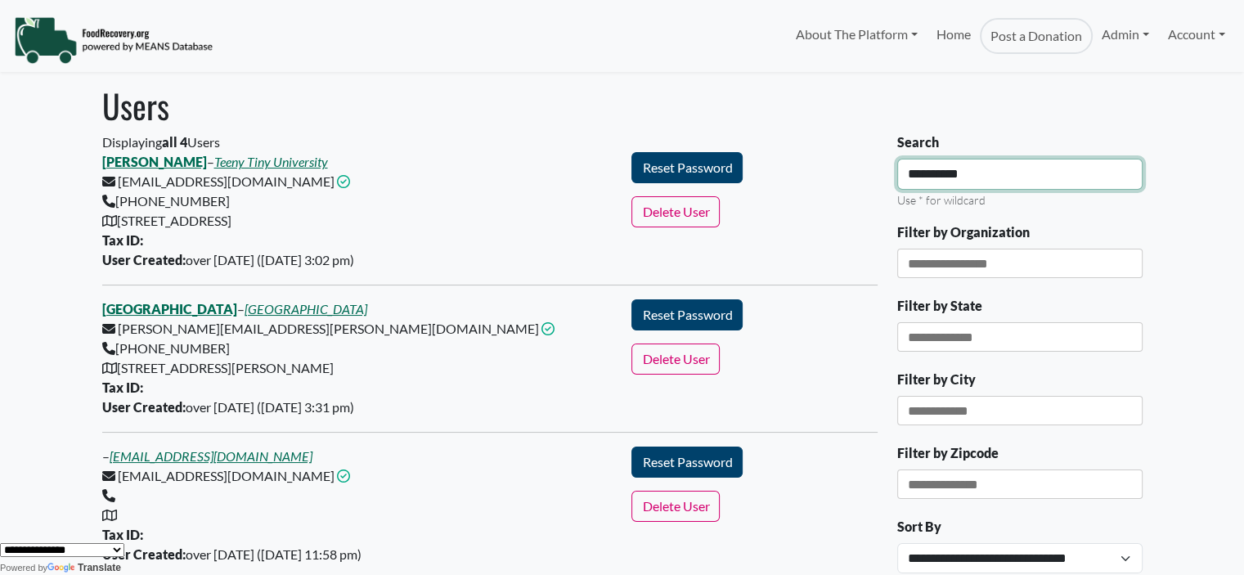
drag, startPoint x: 996, startPoint y: 180, endPoint x: 595, endPoint y: 169, distance: 401.8
click at [659, 180] on div "Displaying all 4 Users [PERSON_NAME] – Teeny Tiny University [EMAIL_ADDRESS][DO…" at bounding box center [622, 446] width 1060 height 626
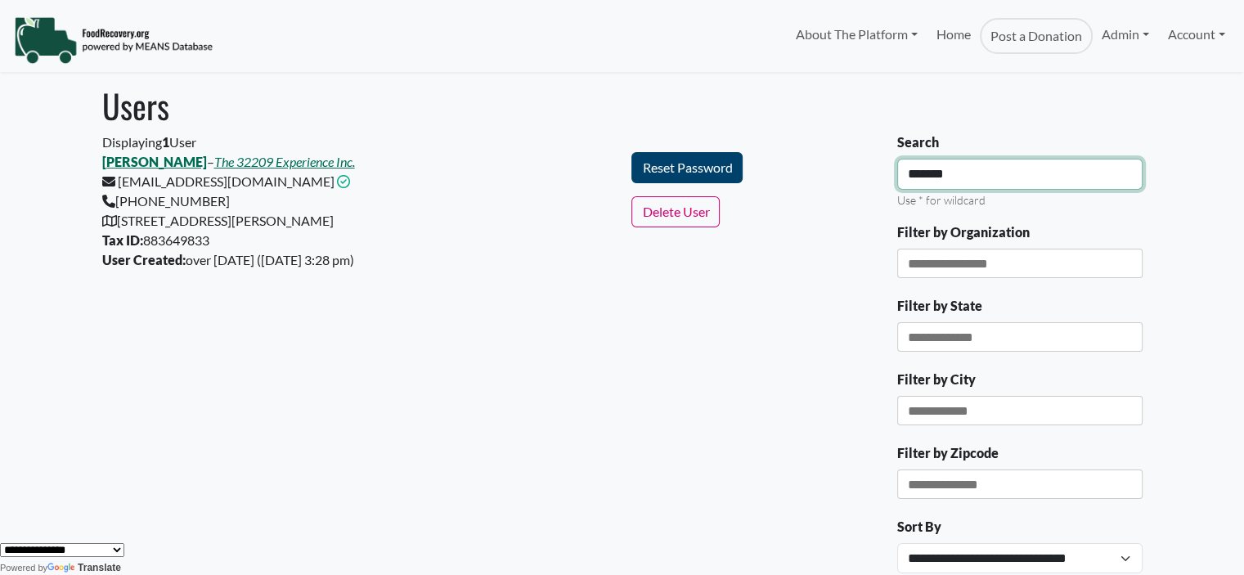
drag, startPoint x: 997, startPoint y: 179, endPoint x: 638, endPoint y: 186, distance: 359.2
click at [642, 186] on div "Displaying 1 User [PERSON_NAME] – The 32209 Experience Inc. [EMAIL_ADDRESS][DOM…" at bounding box center [622, 446] width 1060 height 626
type input "**********"
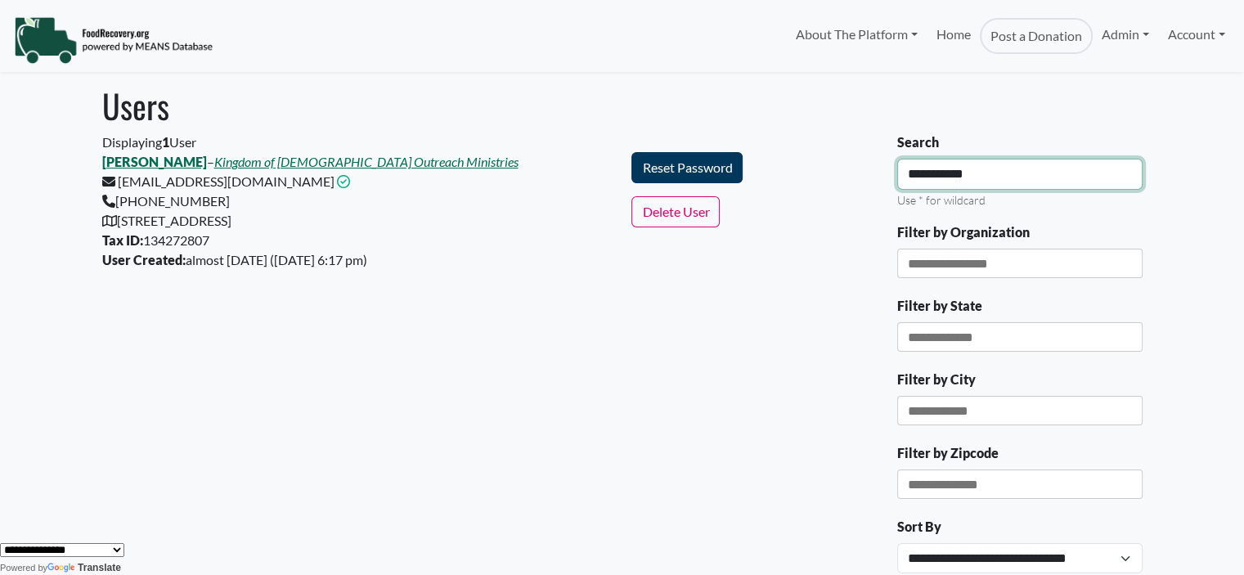
drag, startPoint x: 998, startPoint y: 176, endPoint x: 719, endPoint y: 171, distance: 279.0
click at [719, 171] on div "**********" at bounding box center [622, 446] width 1060 height 626
type input "****"
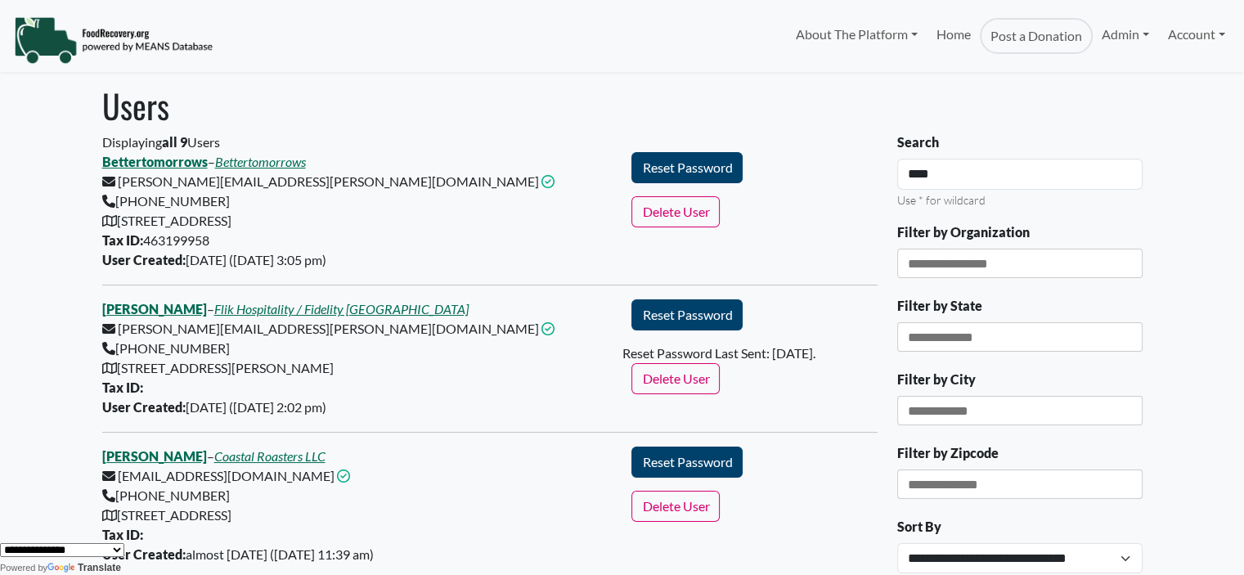
drag, startPoint x: 471, startPoint y: 375, endPoint x: 118, endPoint y: 371, distance: 353.4
click at [118, 371] on div "[PERSON_NAME] – Flik Hospitality / Fidelity [GEOGRAPHIC_DATA] [PERSON_NAME][EMA…" at bounding box center [357, 358] width 530 height 118
copy div "[STREET_ADDRESS][PERSON_NAME]"
